Goal: Task Accomplishment & Management: Use online tool/utility

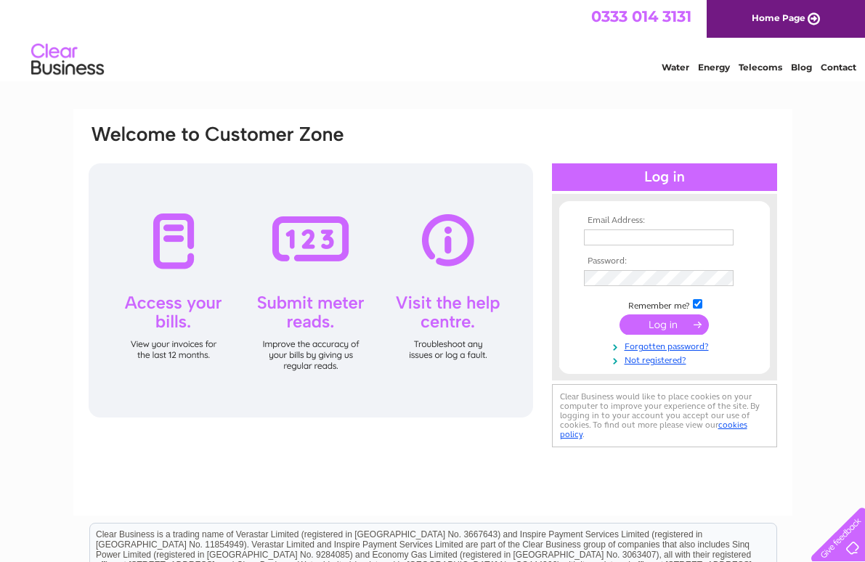
type input "jacquelined70@yahoo.co.uk"
click at [661, 321] on input "submit" at bounding box center [663, 324] width 89 height 20
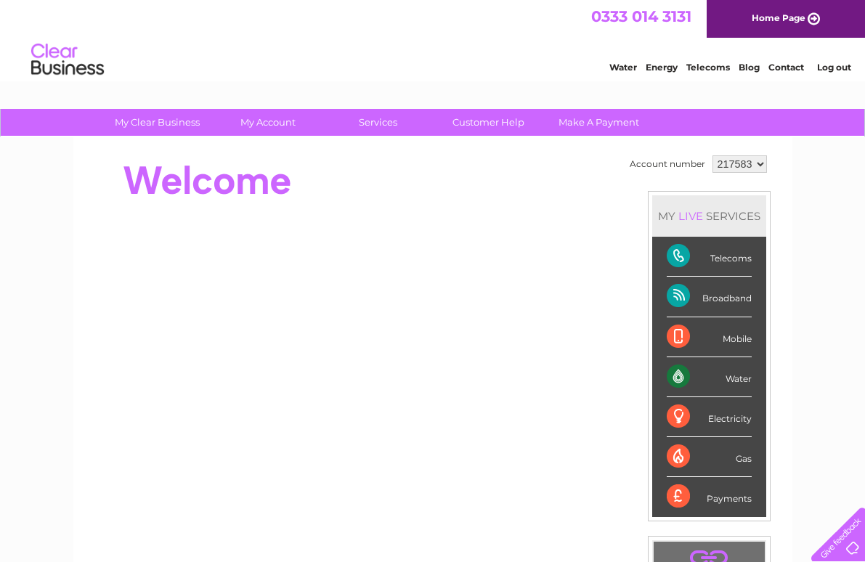
click at [675, 411] on div "Electricity" at bounding box center [708, 417] width 85 height 40
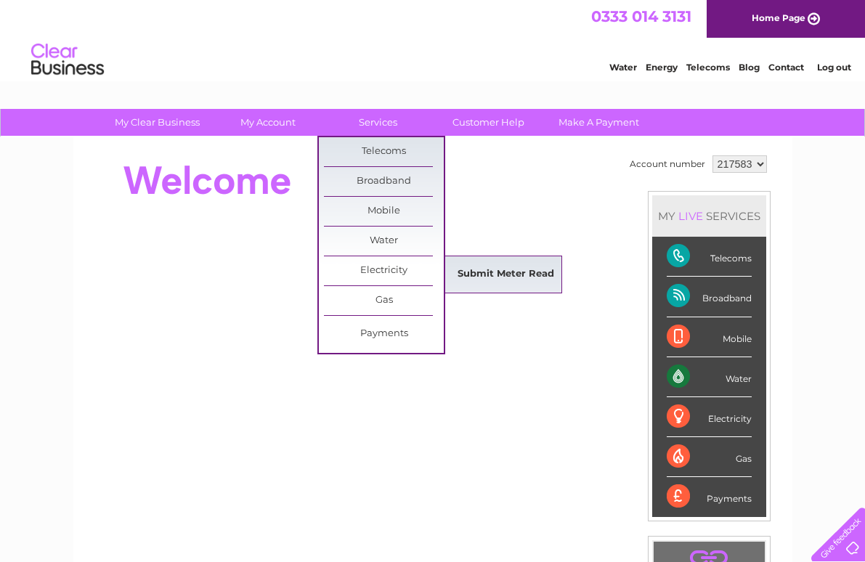
click at [467, 270] on link "Submit Meter Read" at bounding box center [506, 274] width 120 height 29
